Goal: Information Seeking & Learning: Learn about a topic

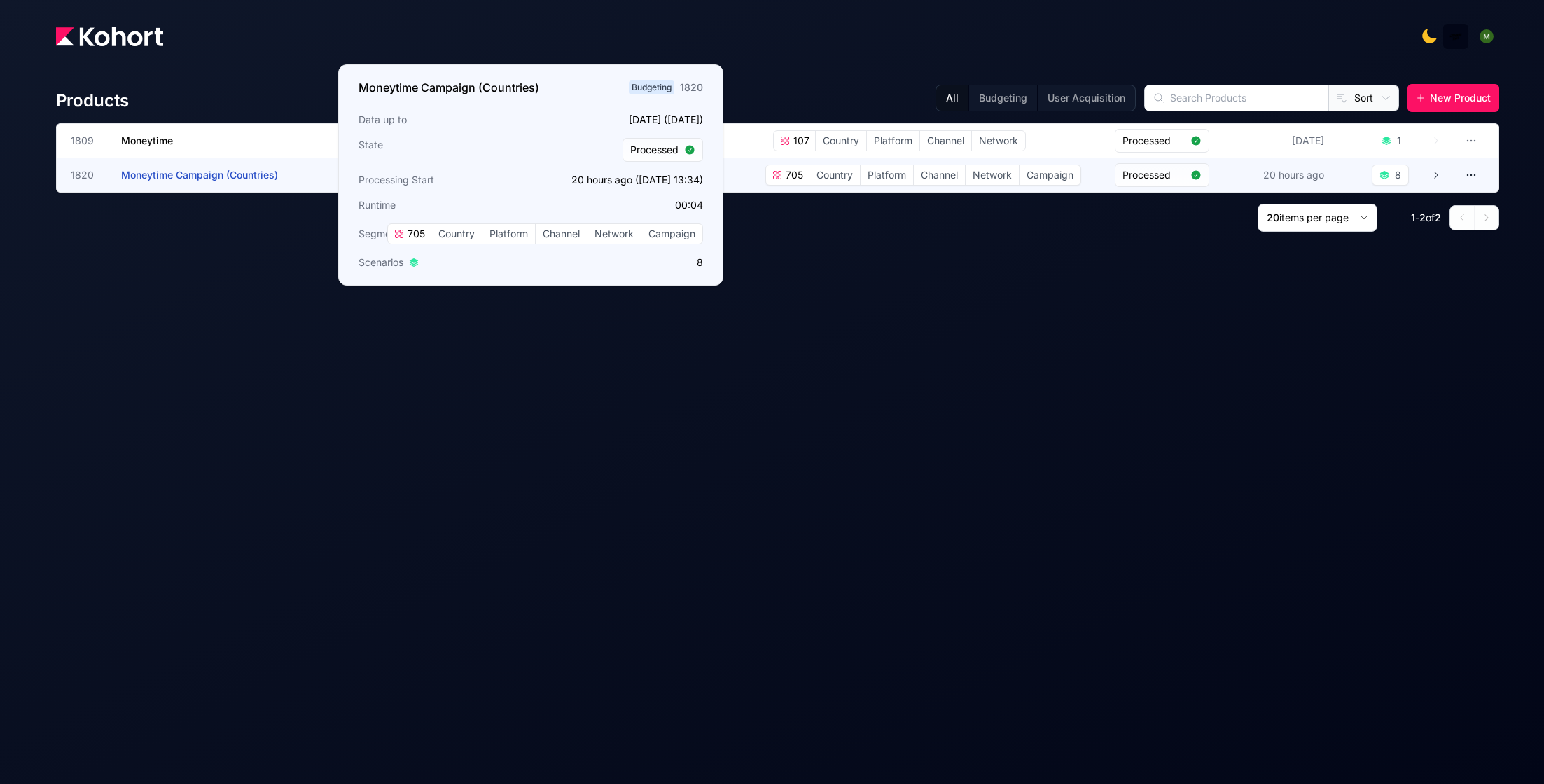
click at [215, 180] on h3 "Moneytime Campaign (Countries)" at bounding box center [225, 175] width 210 height 34
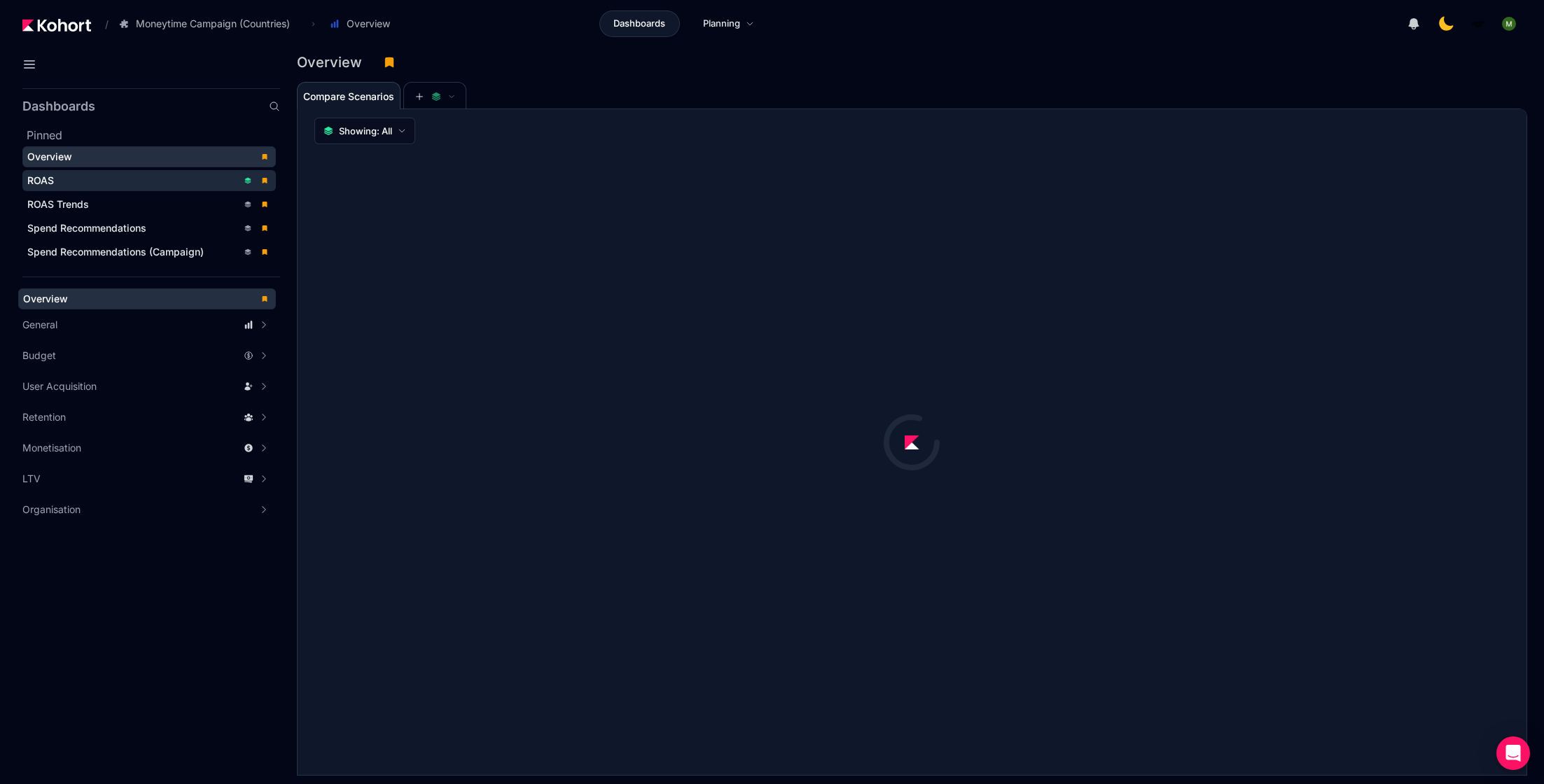
click at [126, 170] on span "ROAS" at bounding box center [149, 180] width 253 height 21
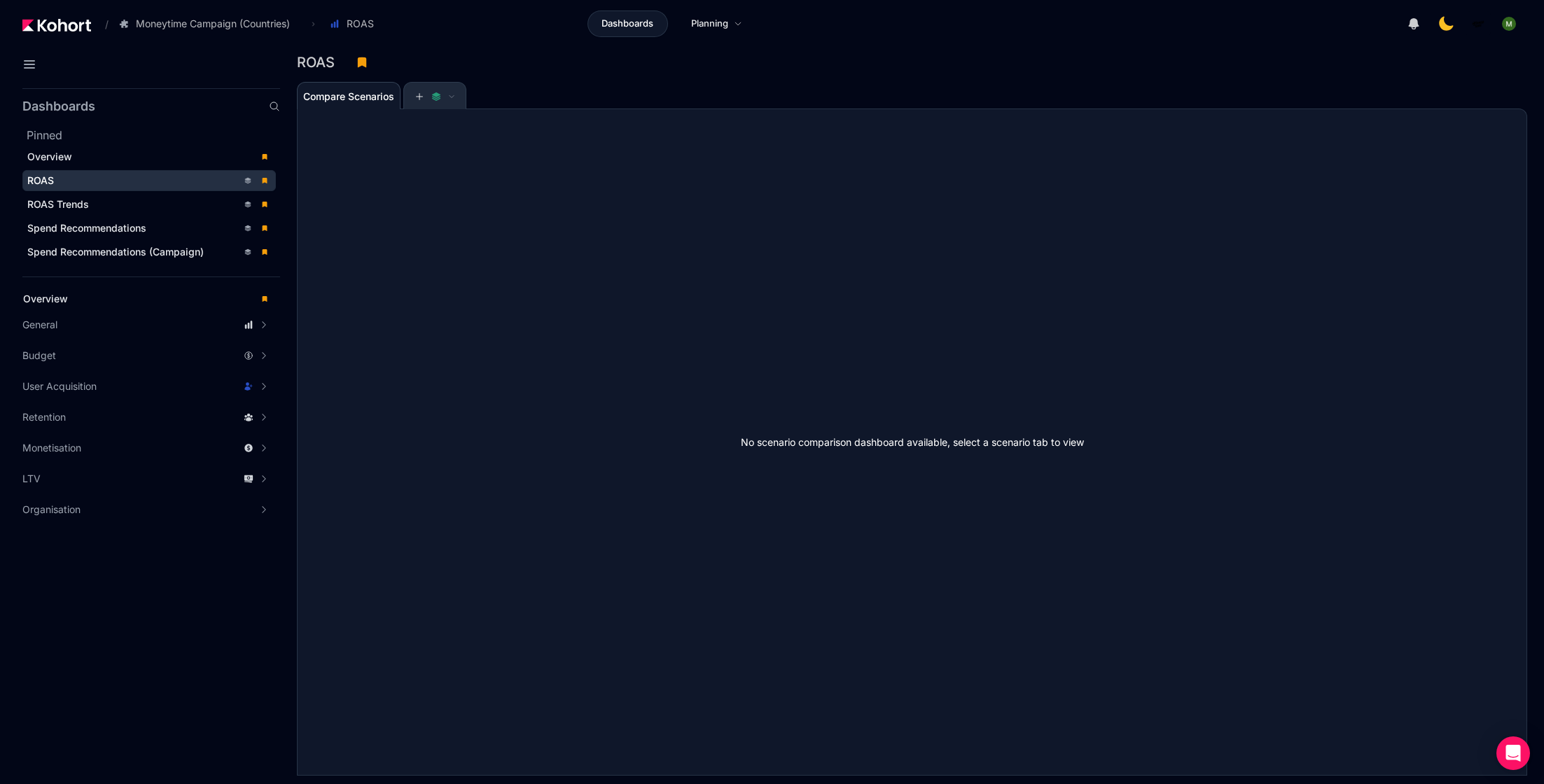
click at [446, 97] on span at bounding box center [434, 96] width 40 height 10
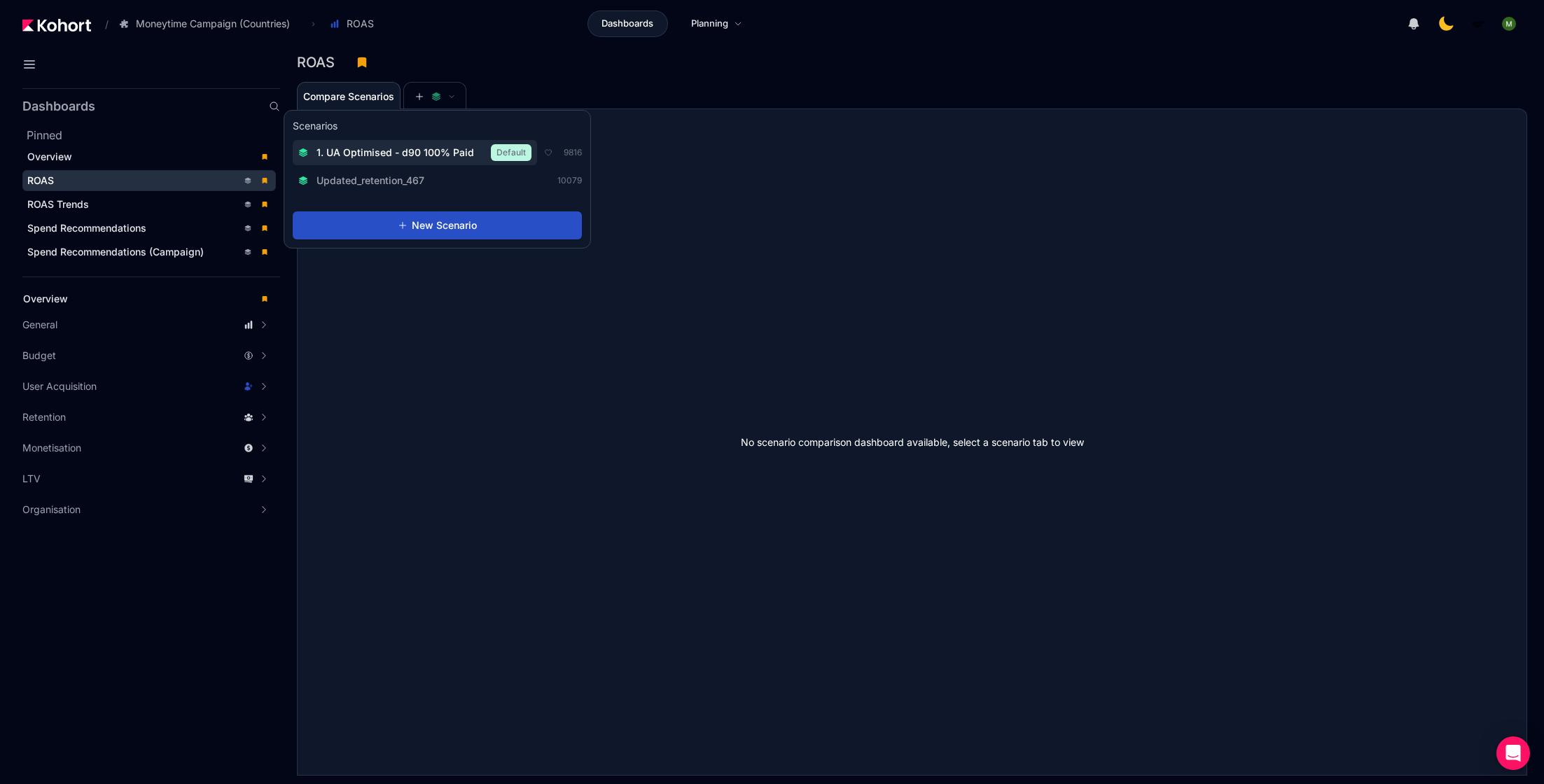
click at [424, 147] on span "1. UA Optimised - d90 100% Paid" at bounding box center [395, 152] width 157 height 14
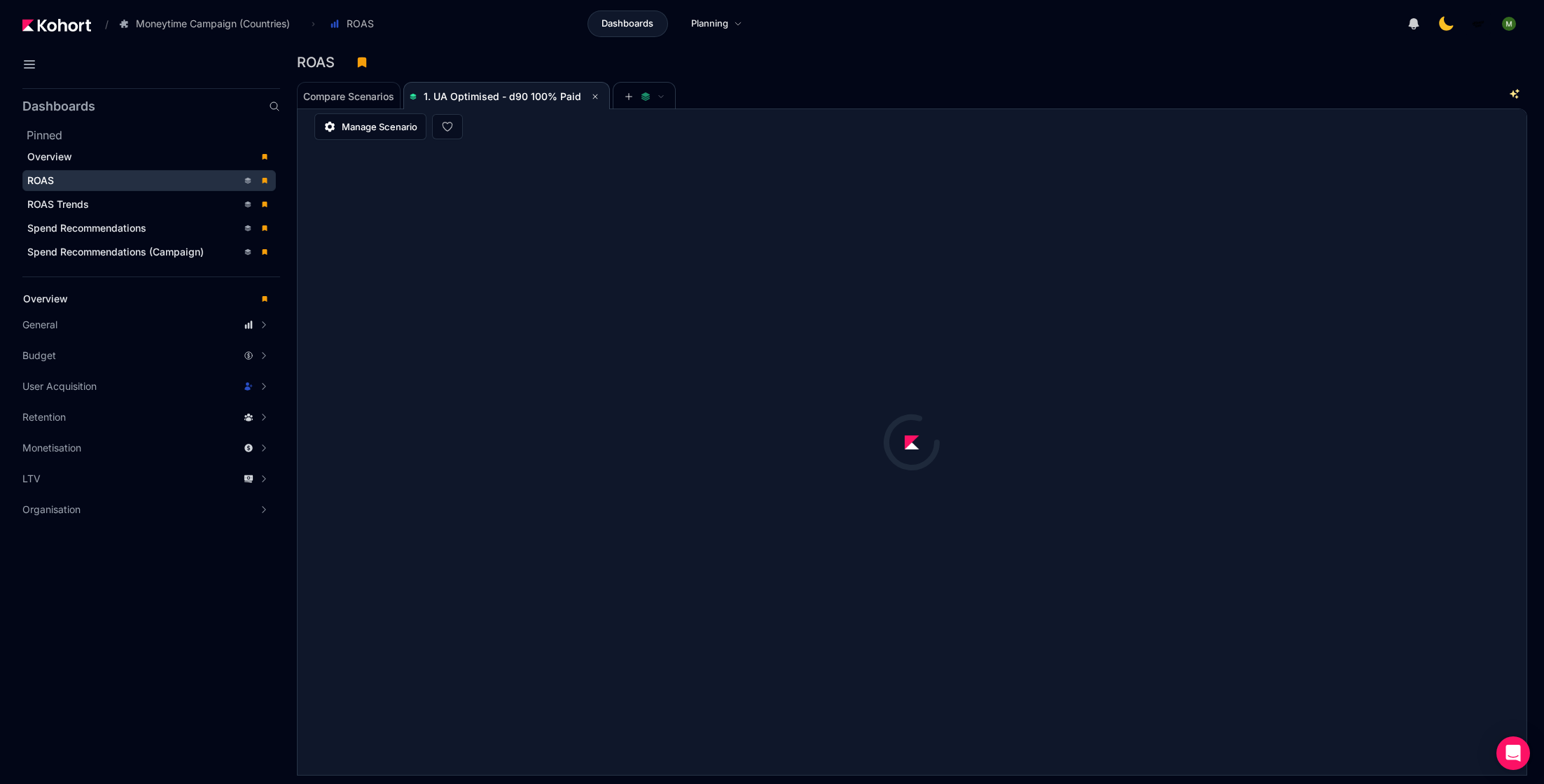
click at [903, 89] on div "Compare Scenarios 1. UA Optimised - d90 100% Paid" at bounding box center [900, 95] width 1206 height 28
